Goal: Communication & Community: Answer question/provide support

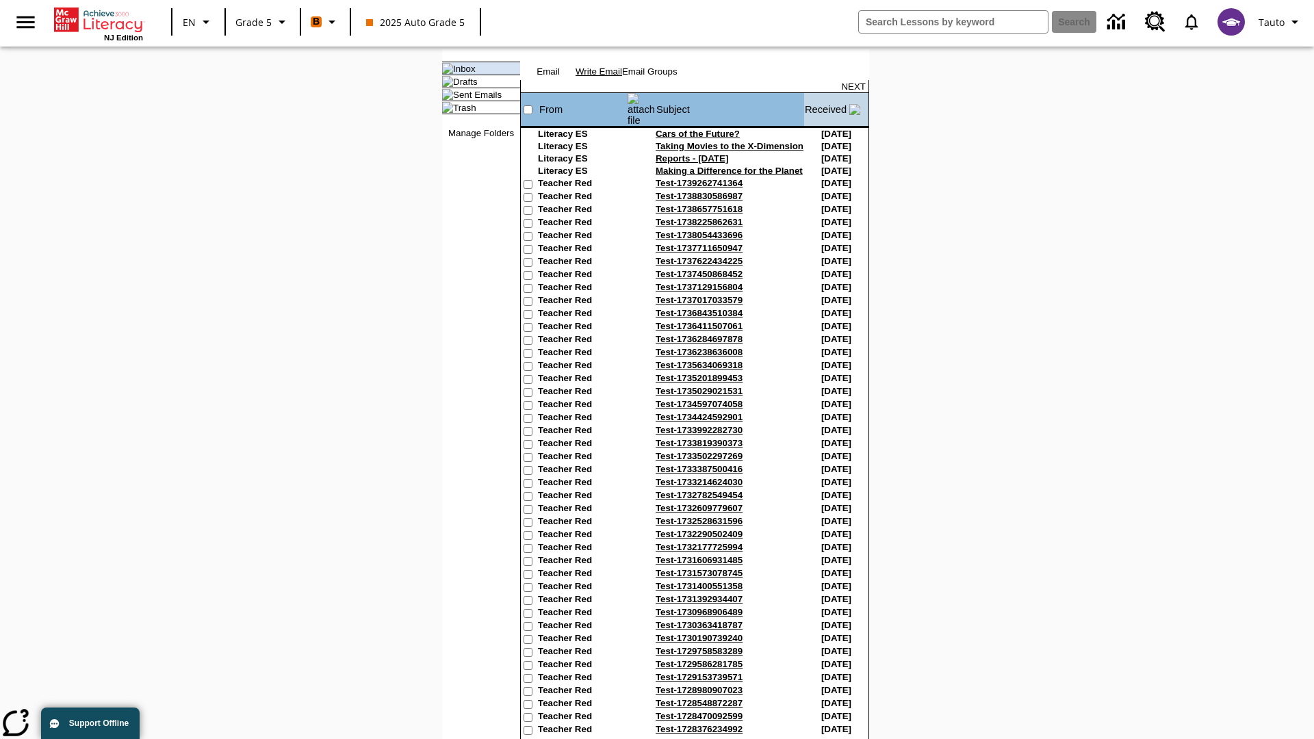
click at [622, 77] on link "Write Email" at bounding box center [599, 71] width 47 height 10
